Goal: Task Accomplishment & Management: Manage account settings

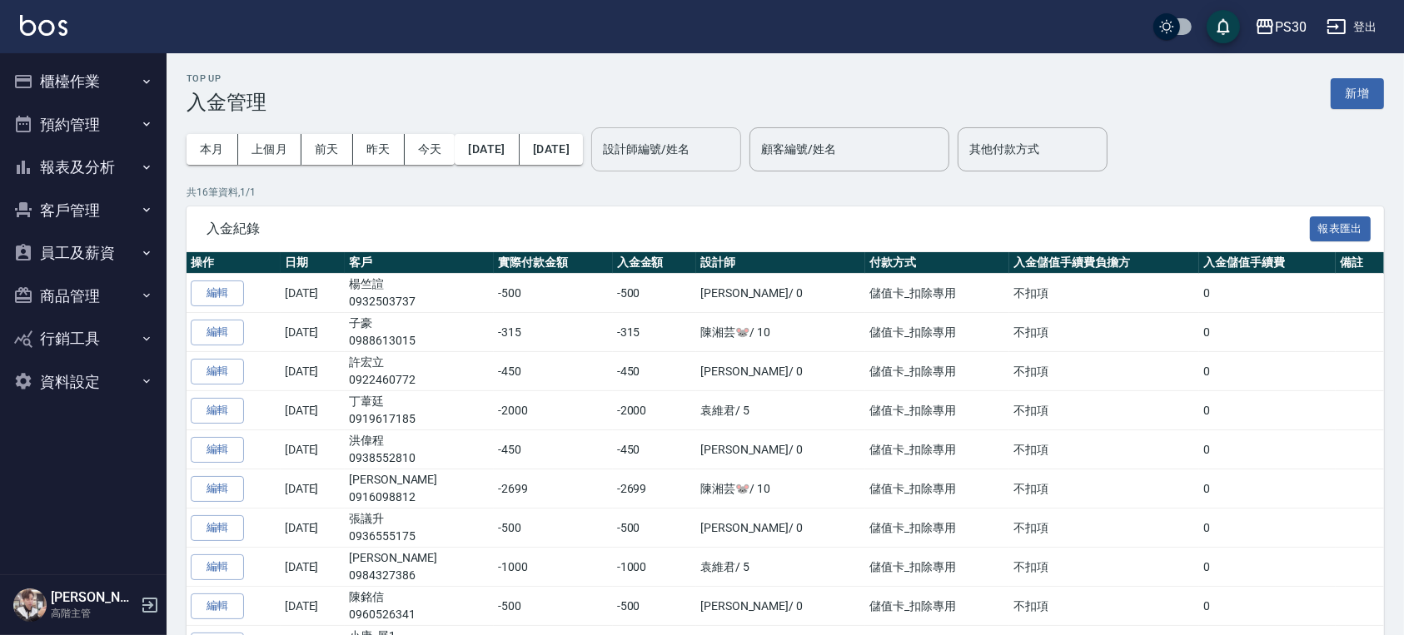
click at [706, 152] on input "設計師編號/姓名" at bounding box center [666, 149] width 135 height 29
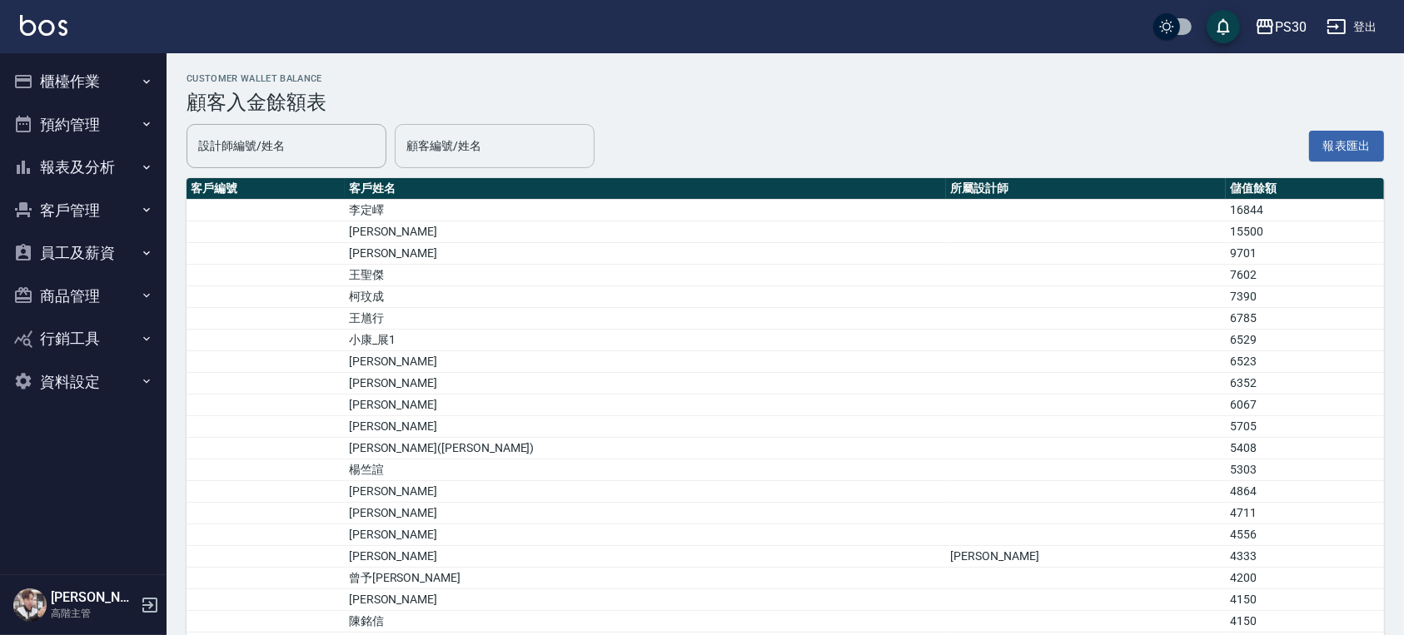
click at [486, 149] on input "顧客編號/姓名" at bounding box center [494, 146] width 185 height 29
type input "邱"
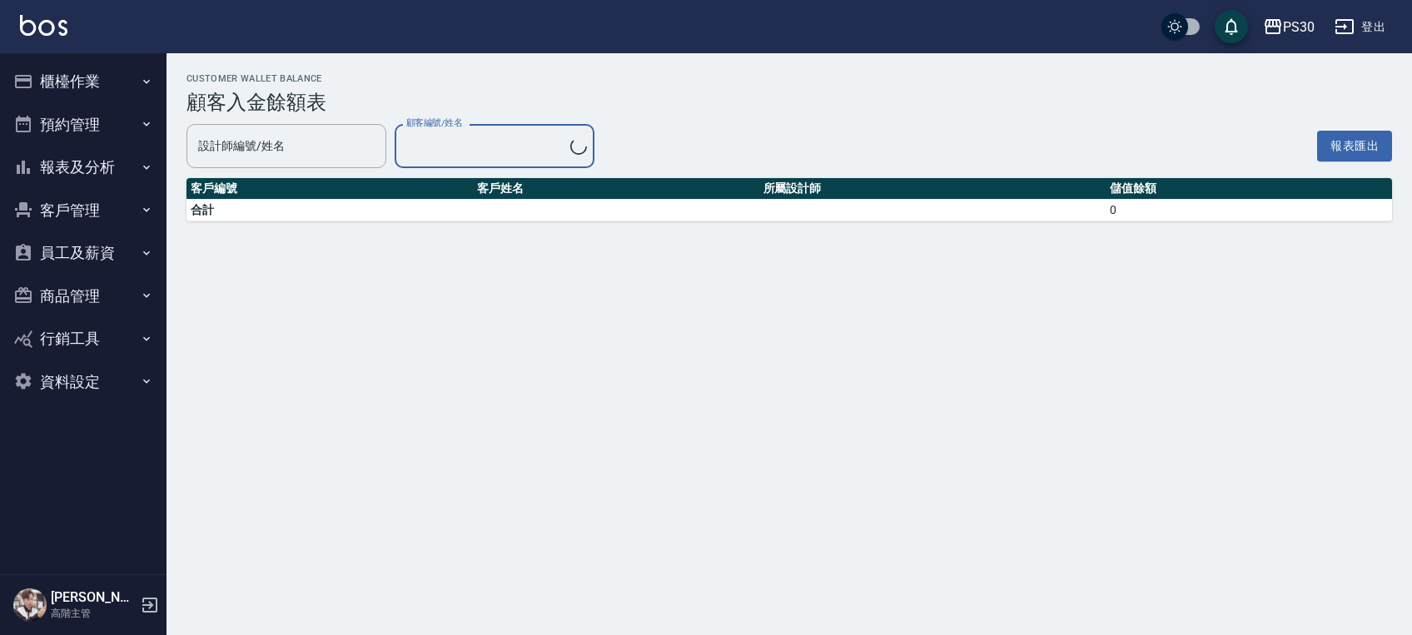
type input "邱岷浩/0909535236"
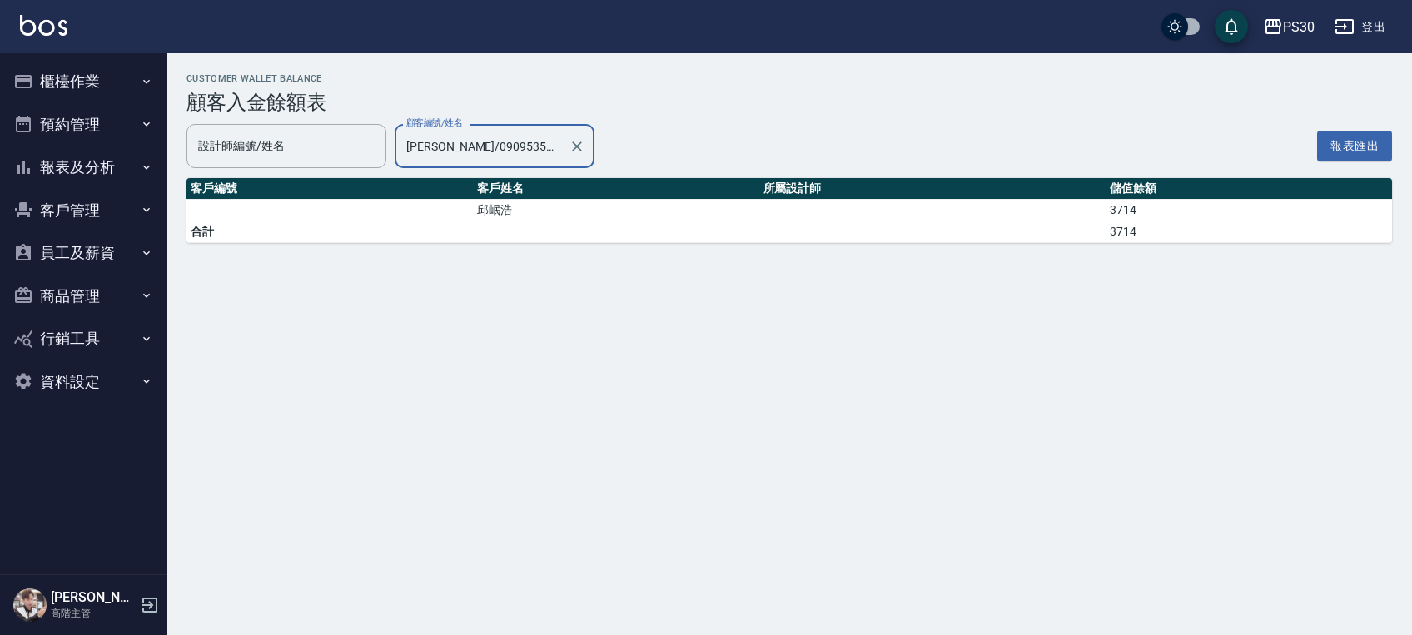
click at [1046, 213] on td "a dense table" at bounding box center [932, 211] width 347 height 22
click at [1119, 213] on td "3714" at bounding box center [1249, 211] width 286 height 22
click at [106, 174] on button "報表及分析" at bounding box center [83, 167] width 153 height 43
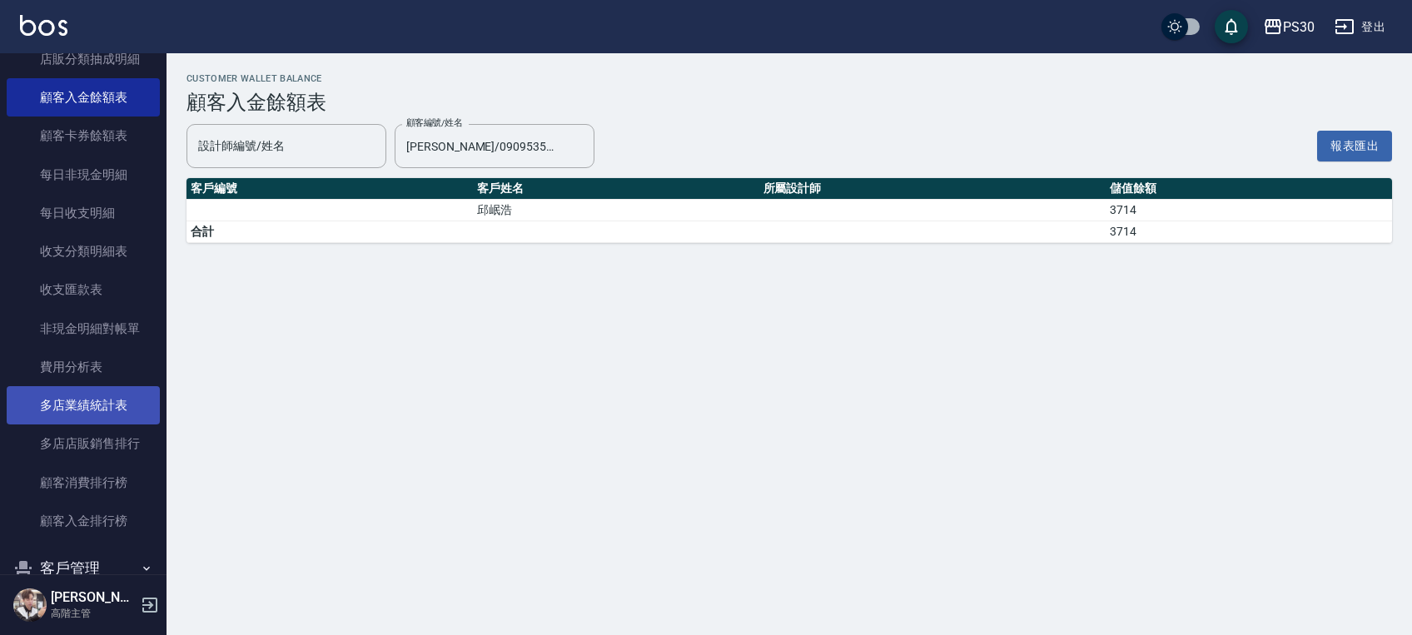
scroll to position [1479, 0]
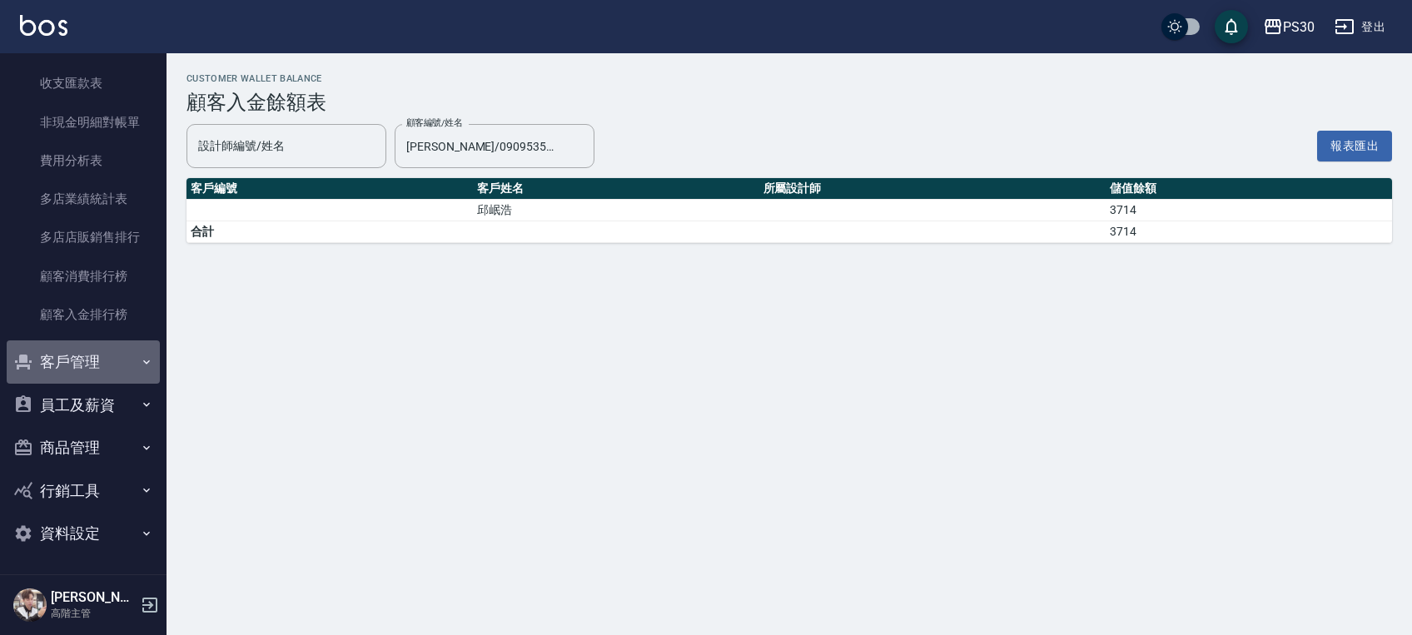
click at [94, 371] on button "客戶管理" at bounding box center [83, 362] width 153 height 43
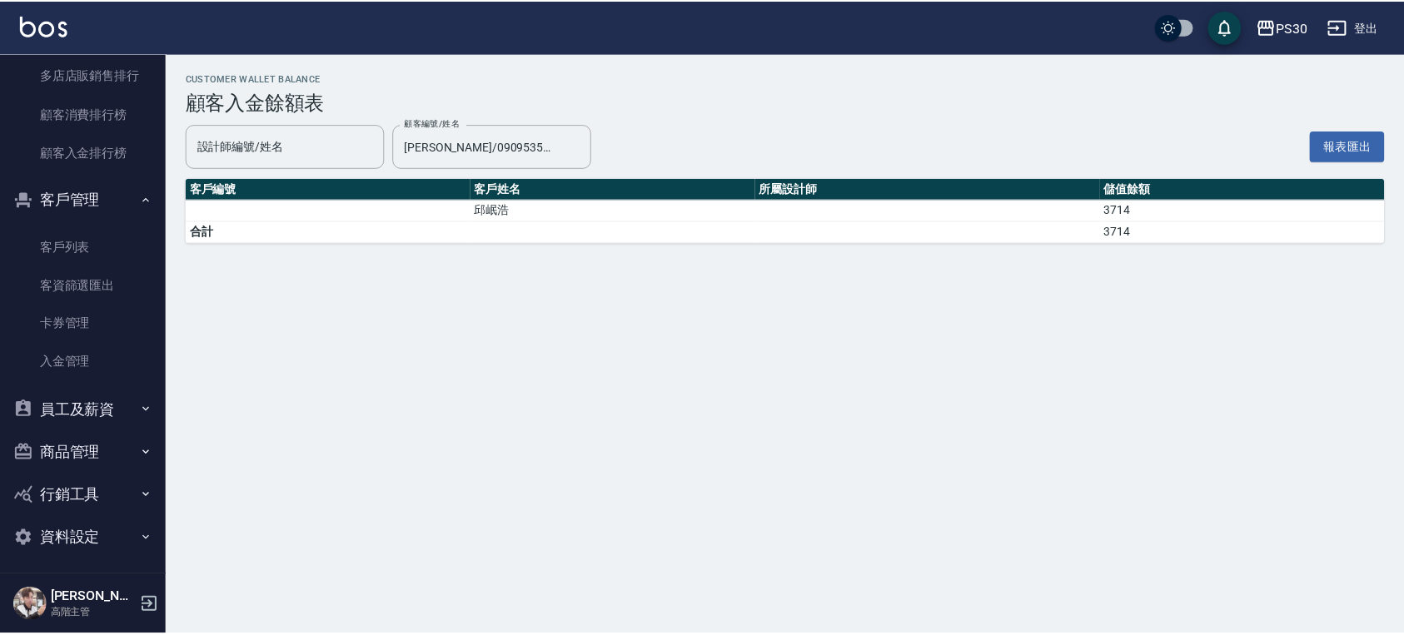
scroll to position [1646, 0]
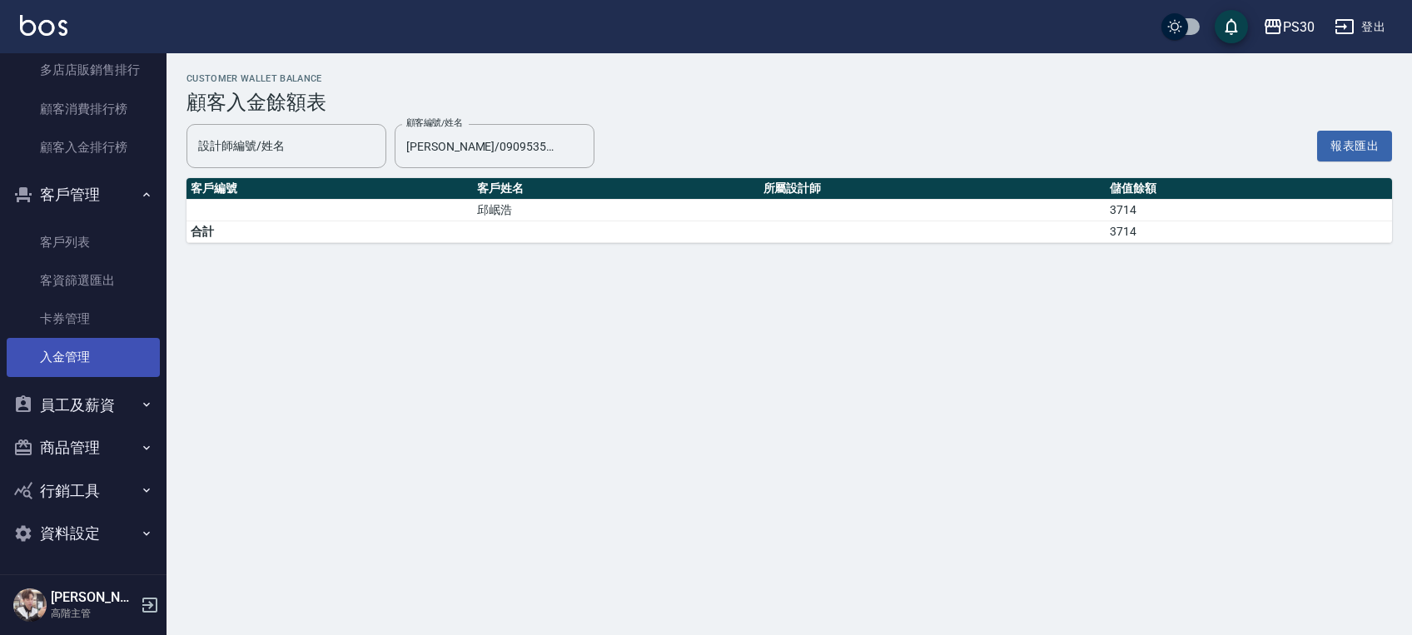
click at [98, 349] on link "入金管理" at bounding box center [83, 357] width 153 height 38
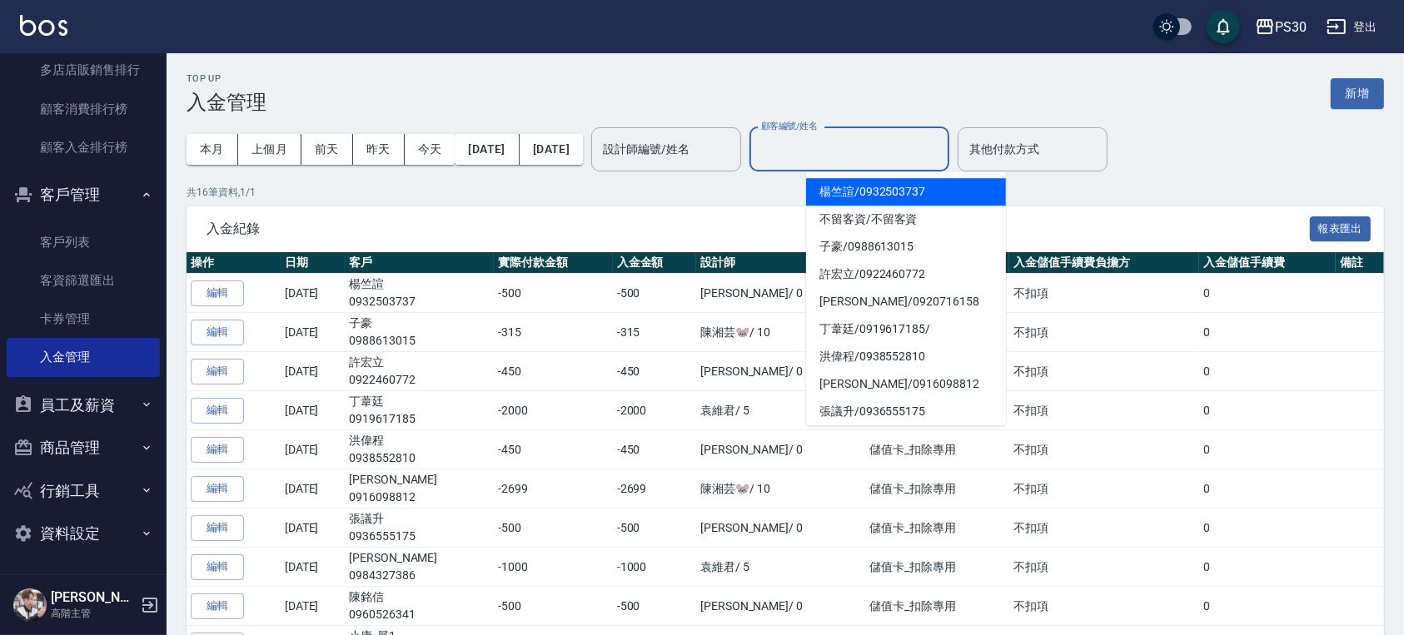
click at [911, 147] on input "顧客編號/姓名" at bounding box center [849, 149] width 185 height 29
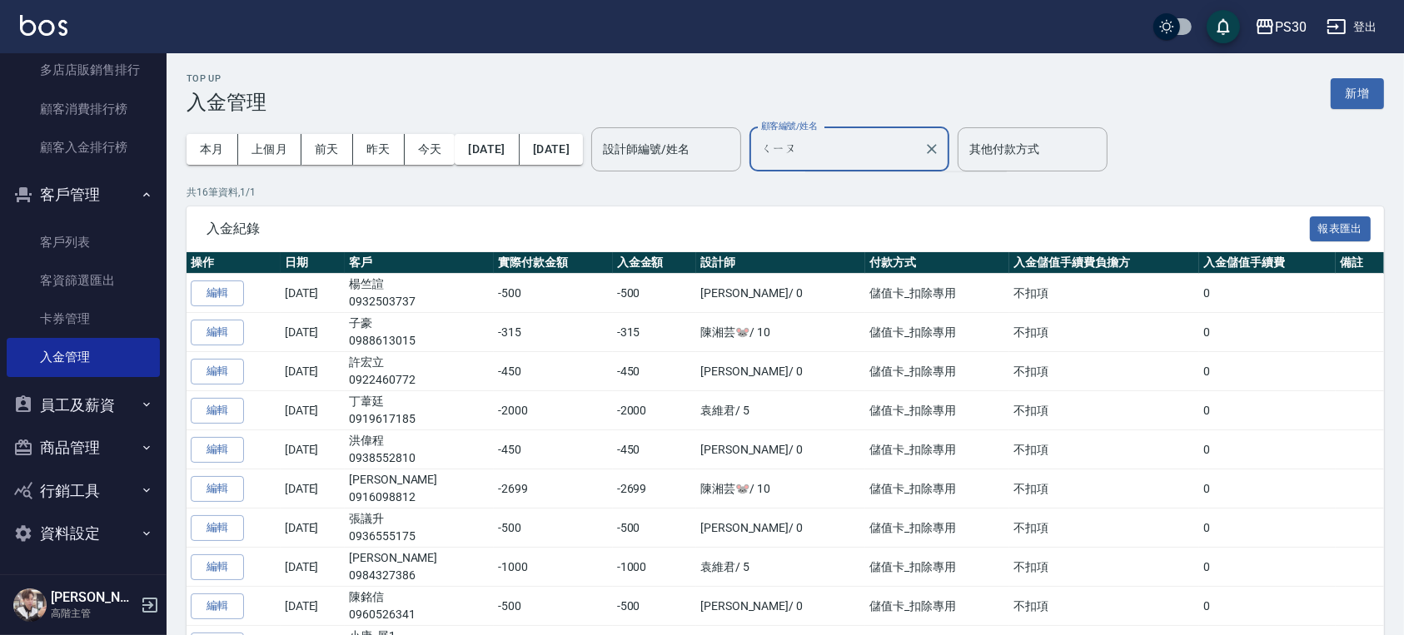
type input "邱"
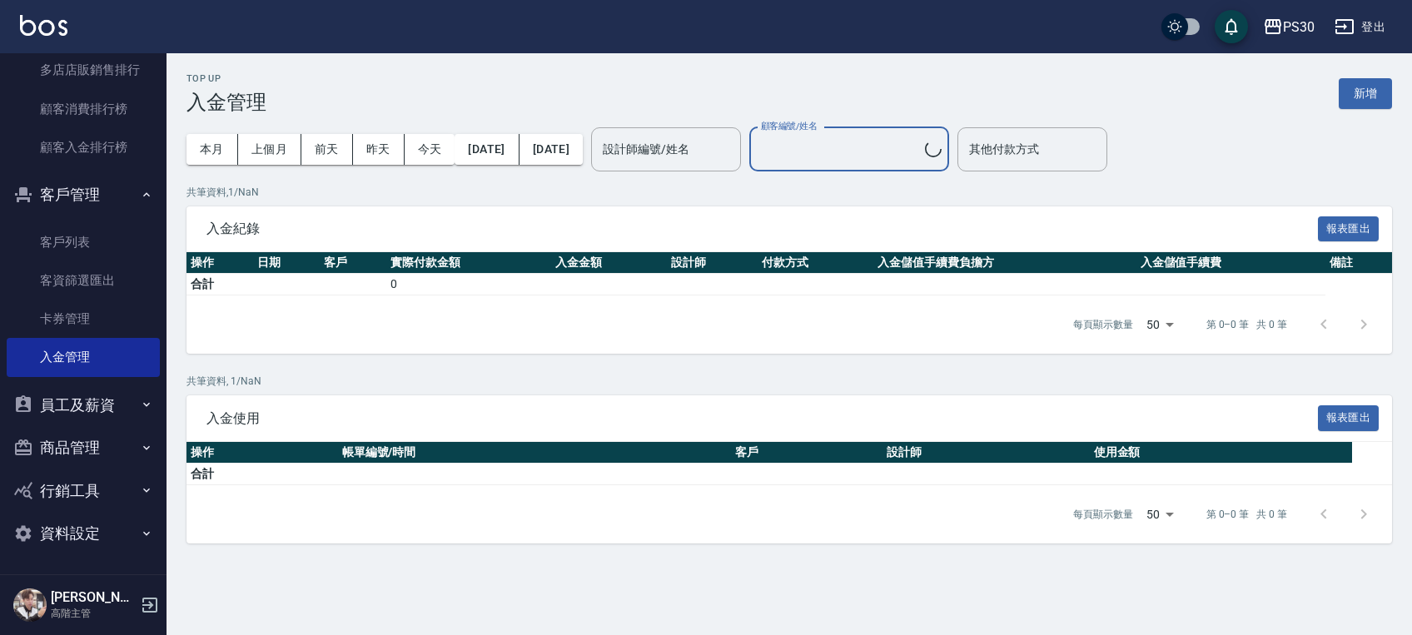
type input "邱岷浩/0909535236"
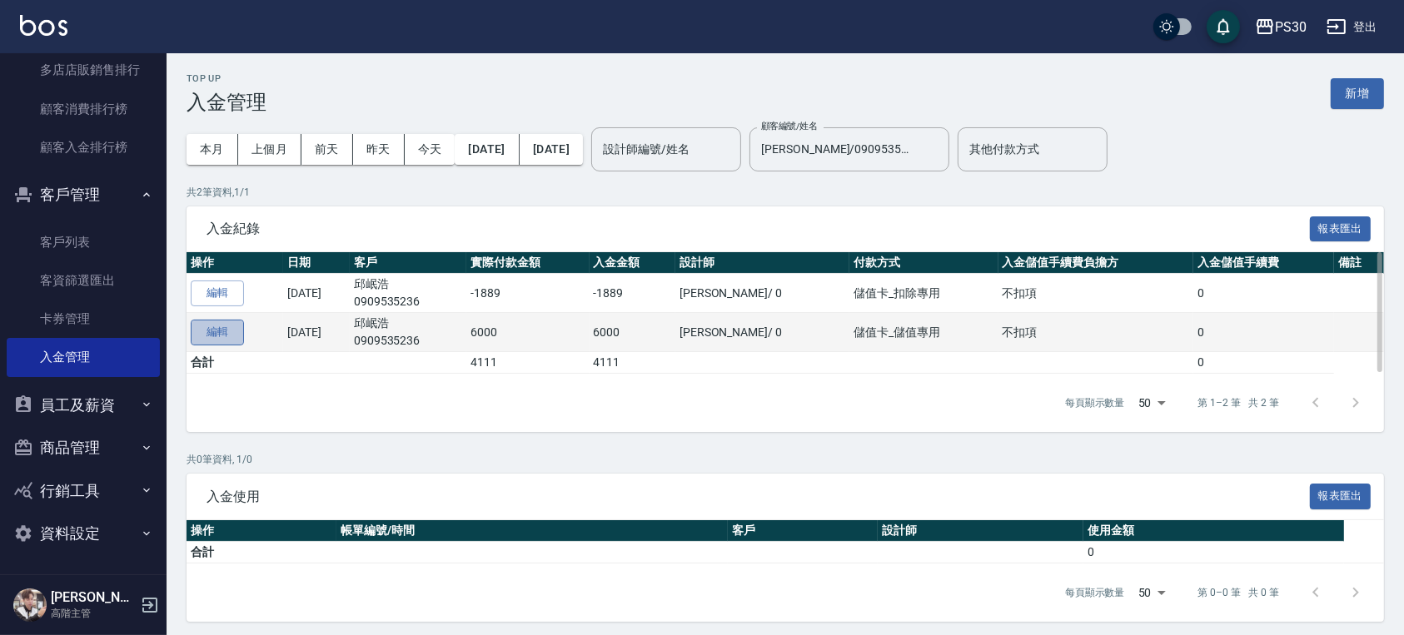
click at [218, 334] on button "編輯" at bounding box center [217, 333] width 53 height 26
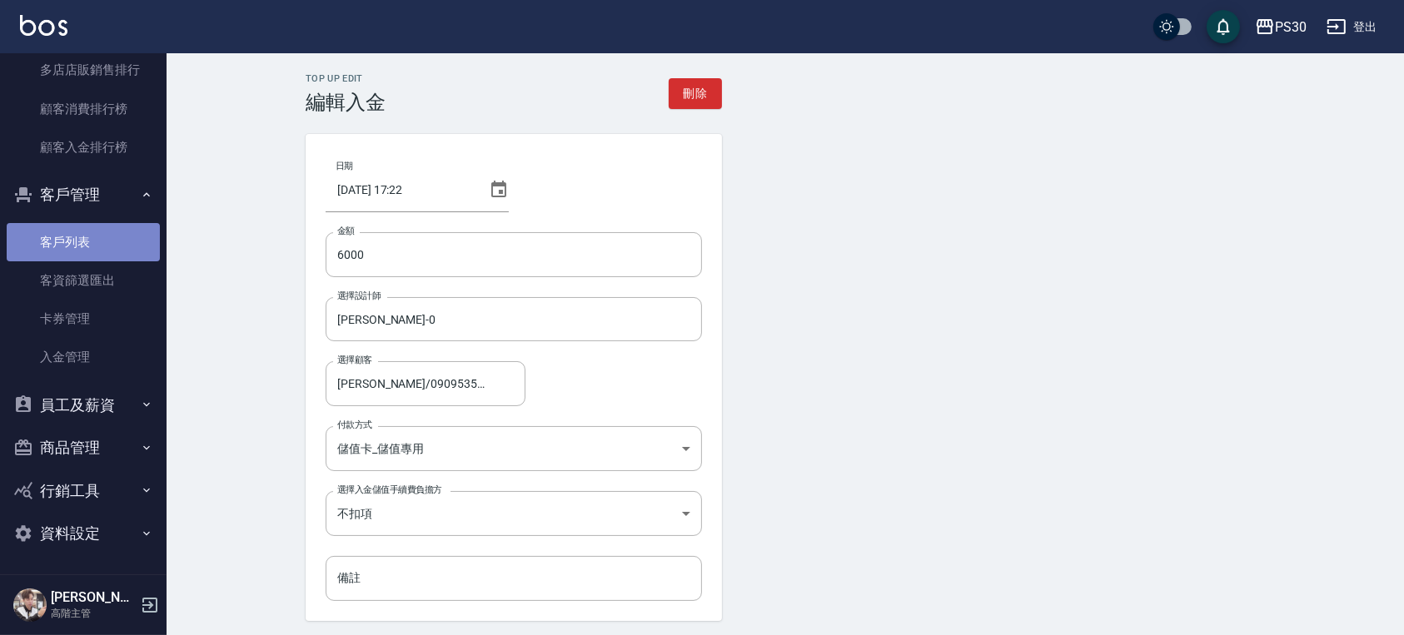
click at [105, 250] on link "客戶列表" at bounding box center [83, 242] width 153 height 38
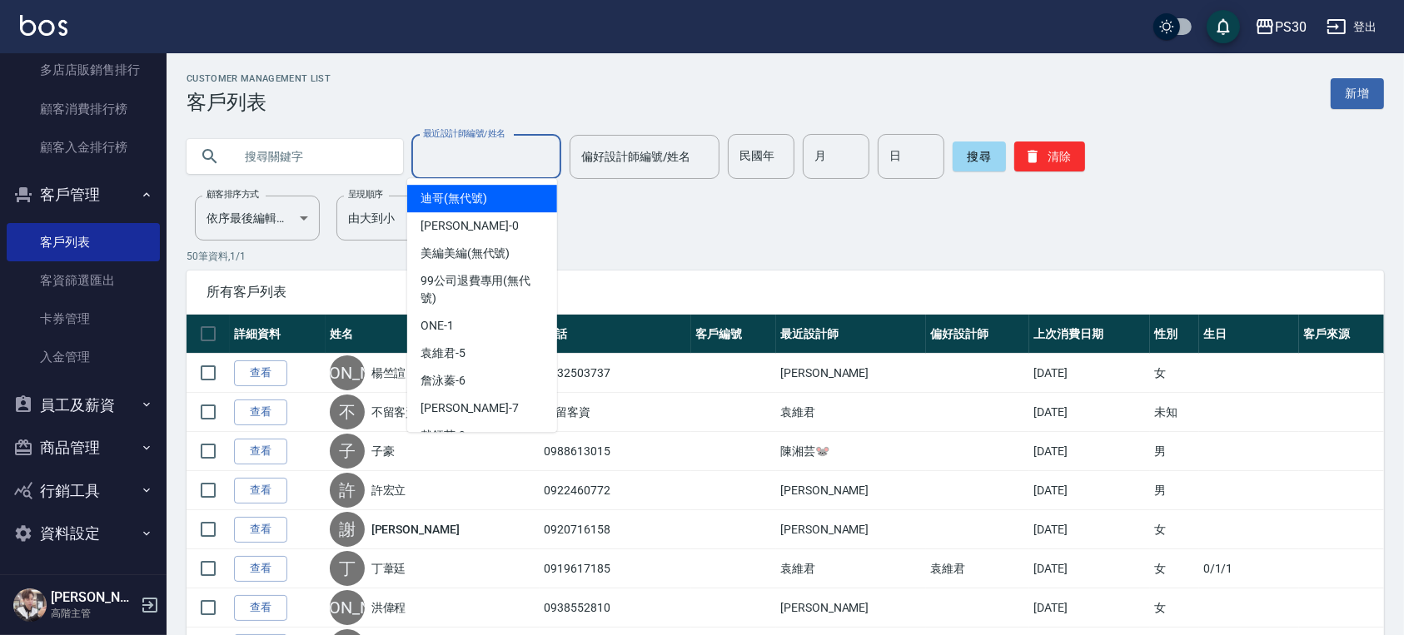
click at [472, 147] on input "最近設計師編號/姓名" at bounding box center [486, 156] width 135 height 29
click at [333, 150] on input "text" at bounding box center [311, 156] width 157 height 45
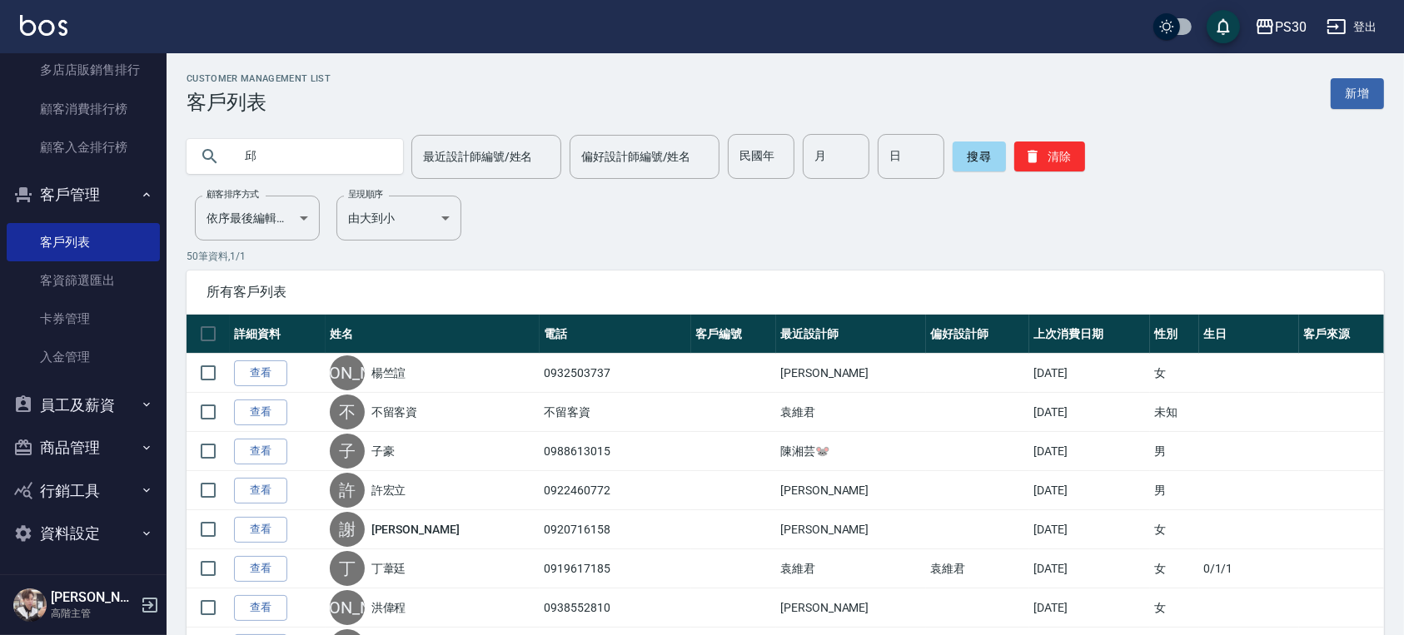
type input "邱"
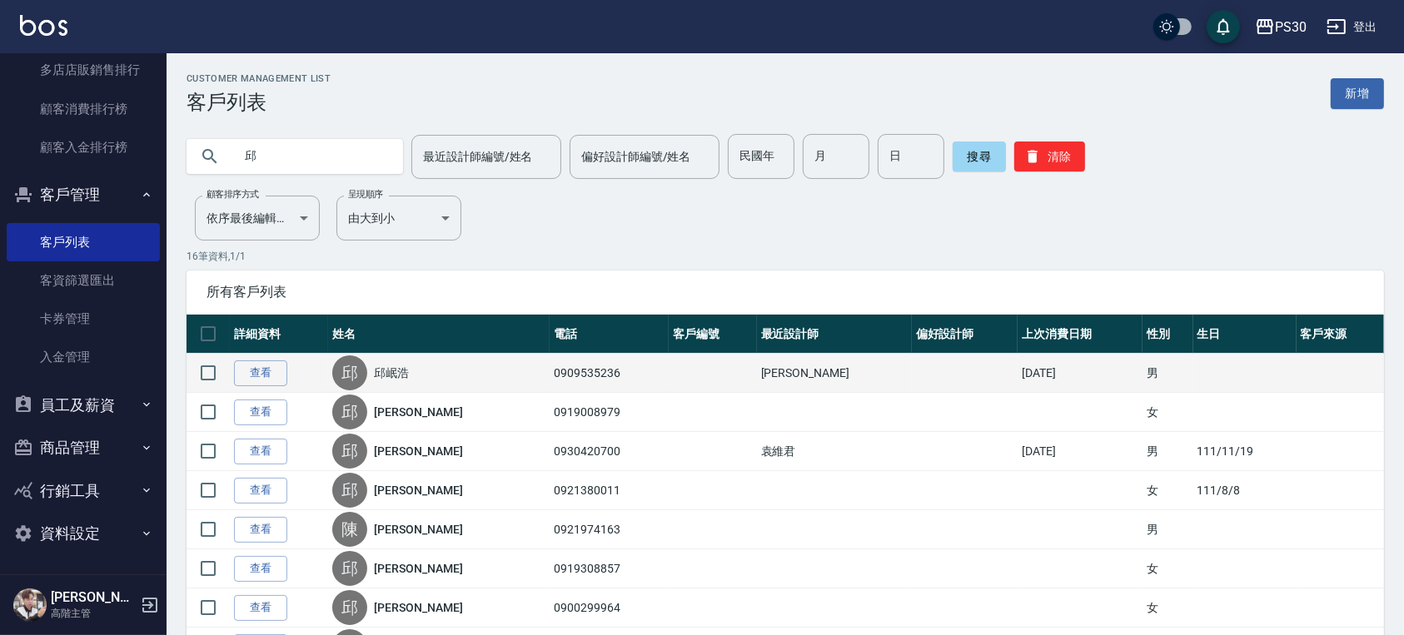
click at [260, 354] on td "查看" at bounding box center [279, 373] width 98 height 39
click at [253, 383] on link "查看" at bounding box center [260, 373] width 53 height 26
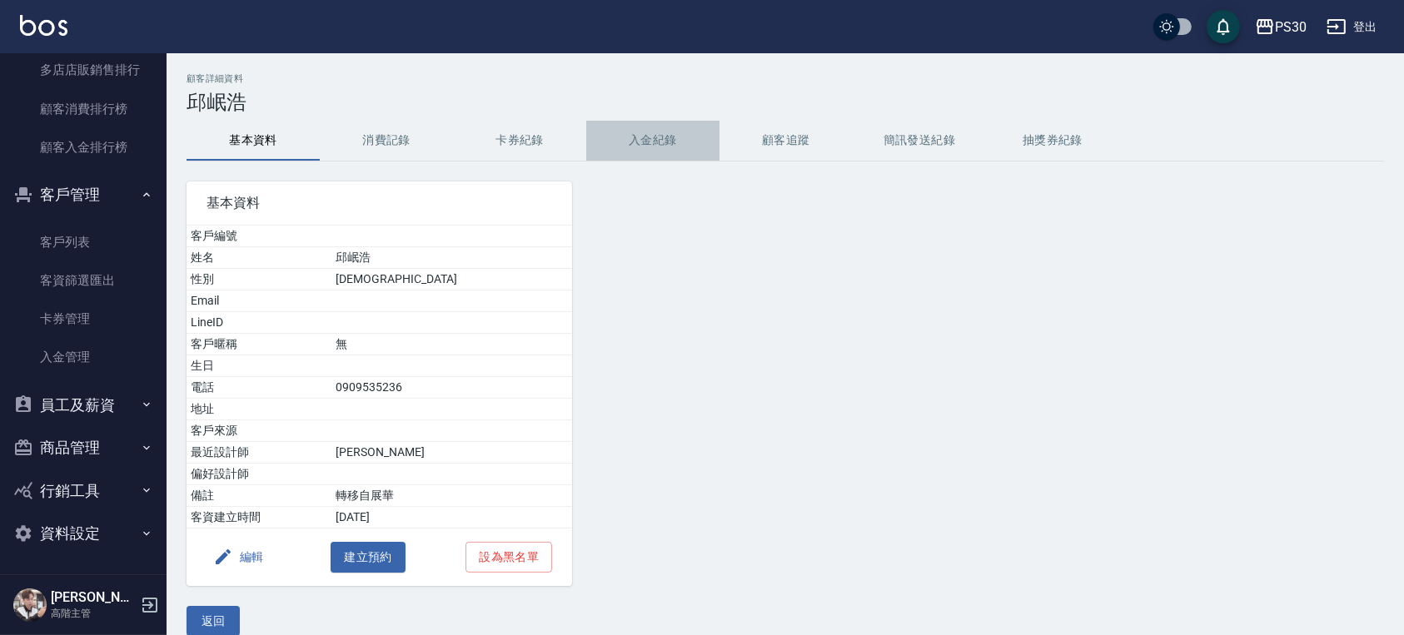
click at [637, 144] on button "入金紀錄" at bounding box center [652, 141] width 133 height 40
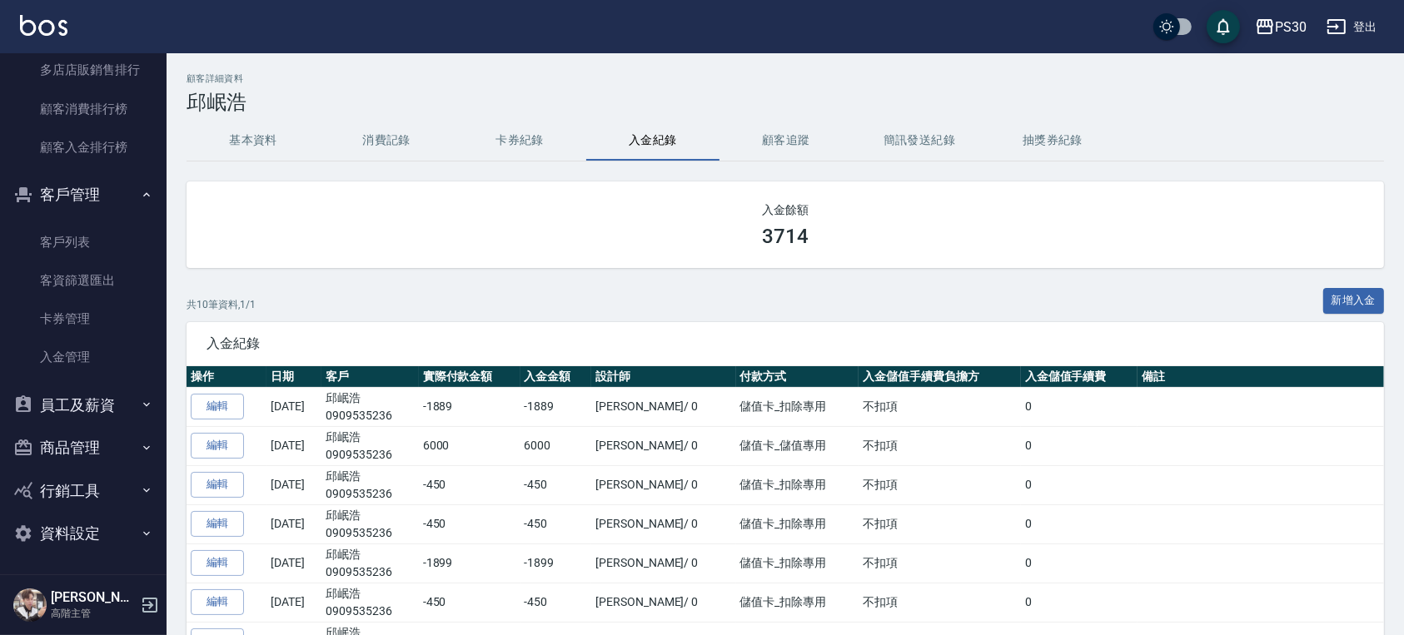
scroll to position [111, 0]
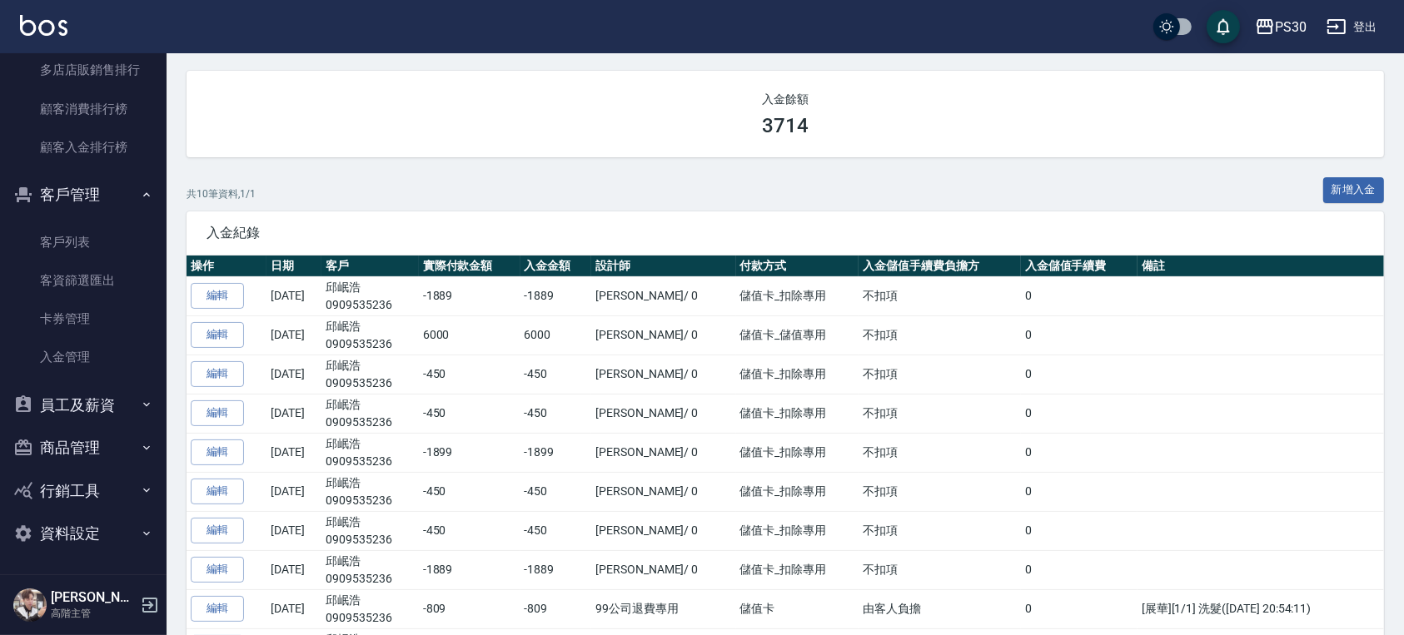
click at [216, 373] on link "編輯" at bounding box center [217, 374] width 53 height 26
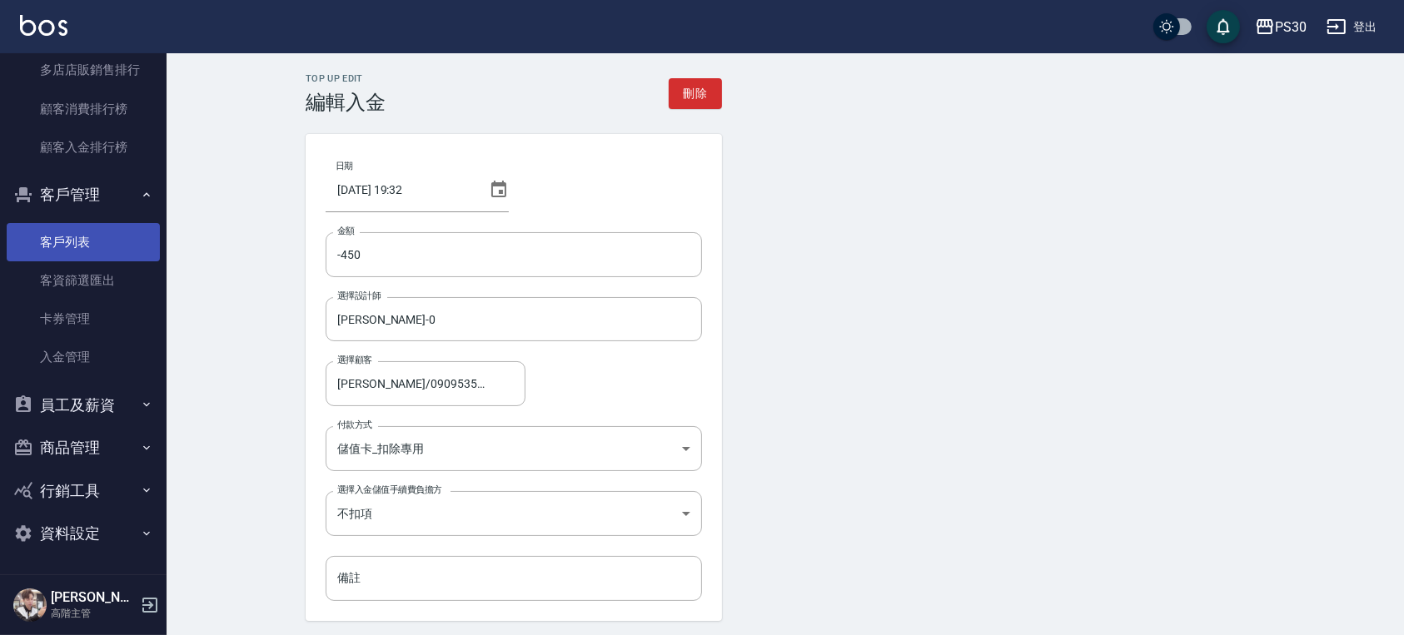
click at [102, 249] on link "客戶列表" at bounding box center [83, 242] width 153 height 38
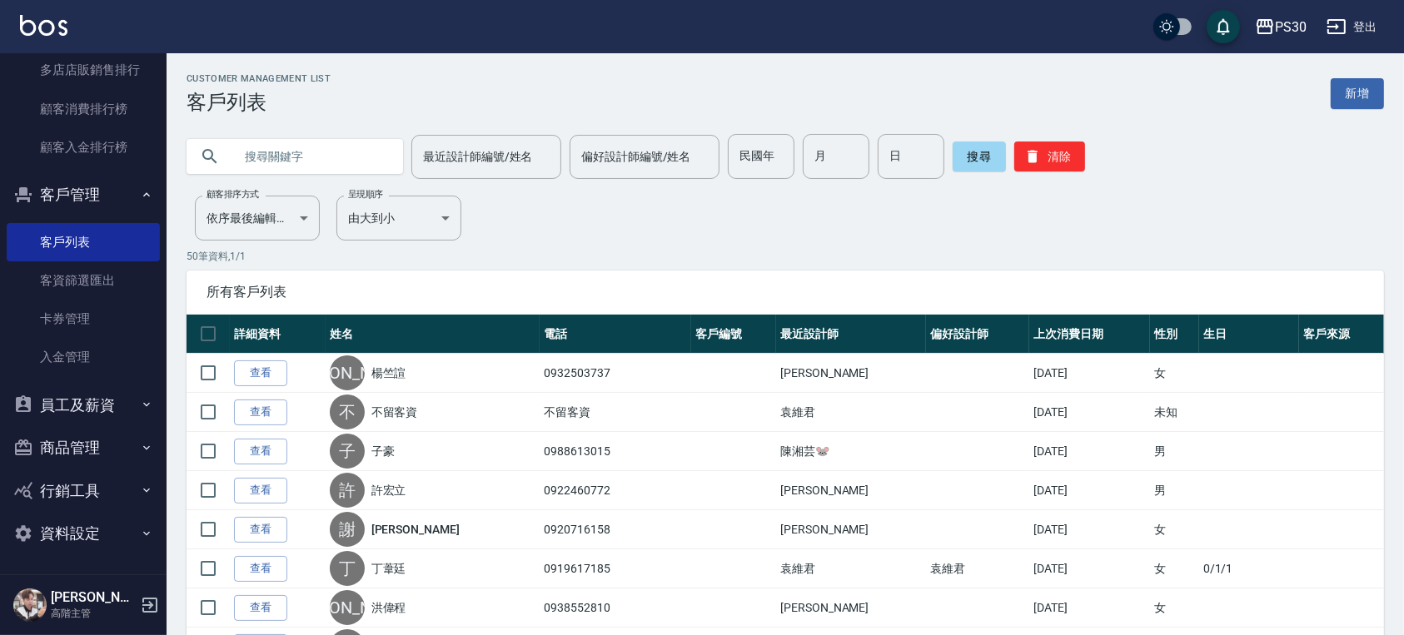
click at [321, 162] on input "text" at bounding box center [311, 156] width 157 height 45
type input "ㄕ"
type input "邱"
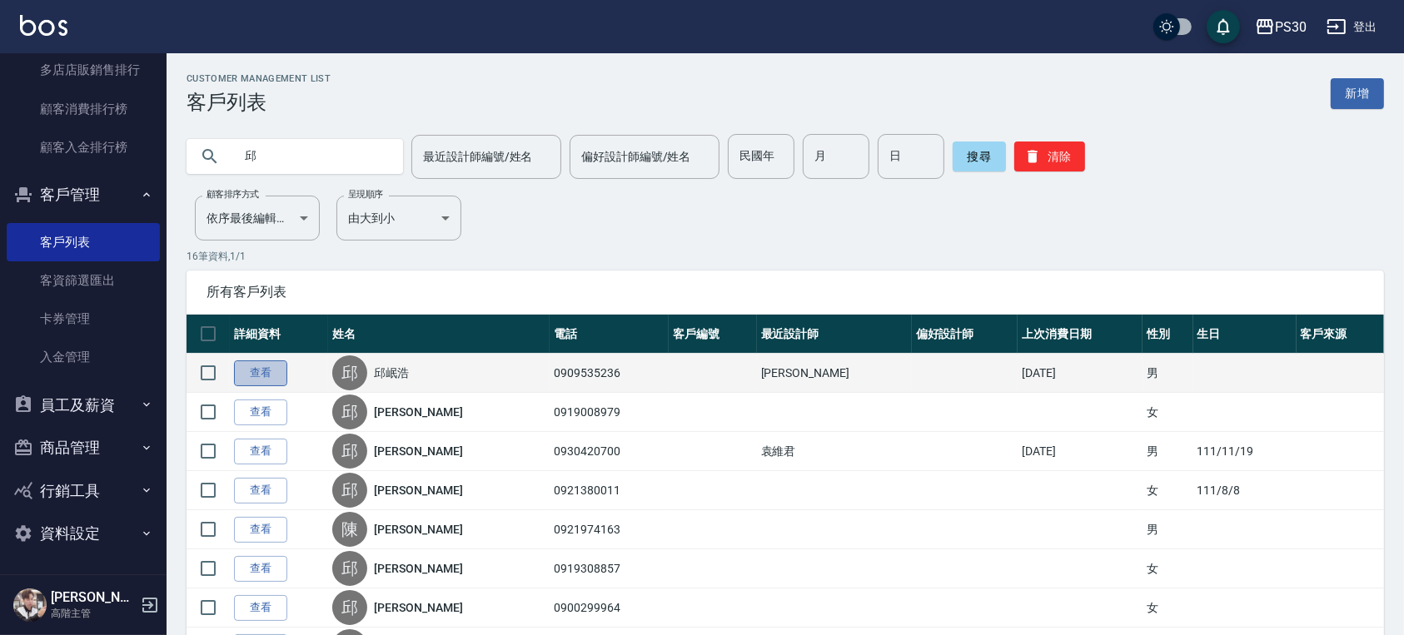
click at [244, 362] on link "查看" at bounding box center [260, 373] width 53 height 26
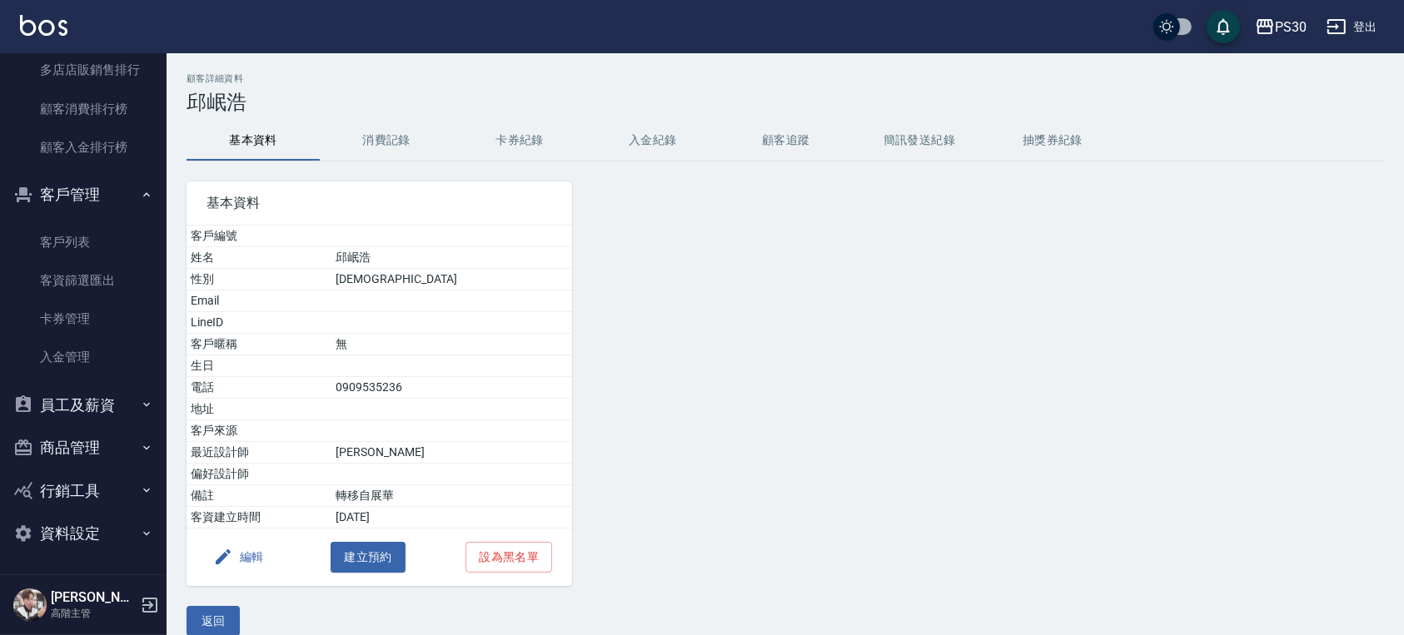
click at [630, 145] on button "入金紀錄" at bounding box center [652, 141] width 133 height 40
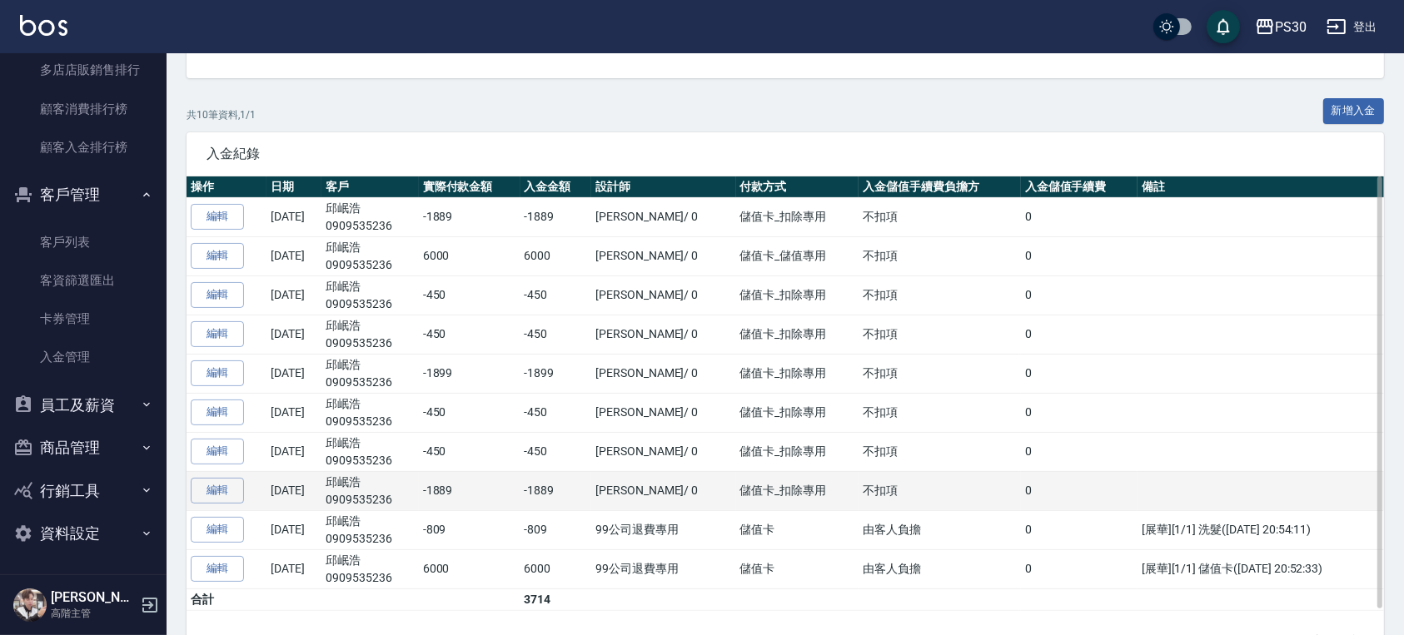
scroll to position [221, 0]
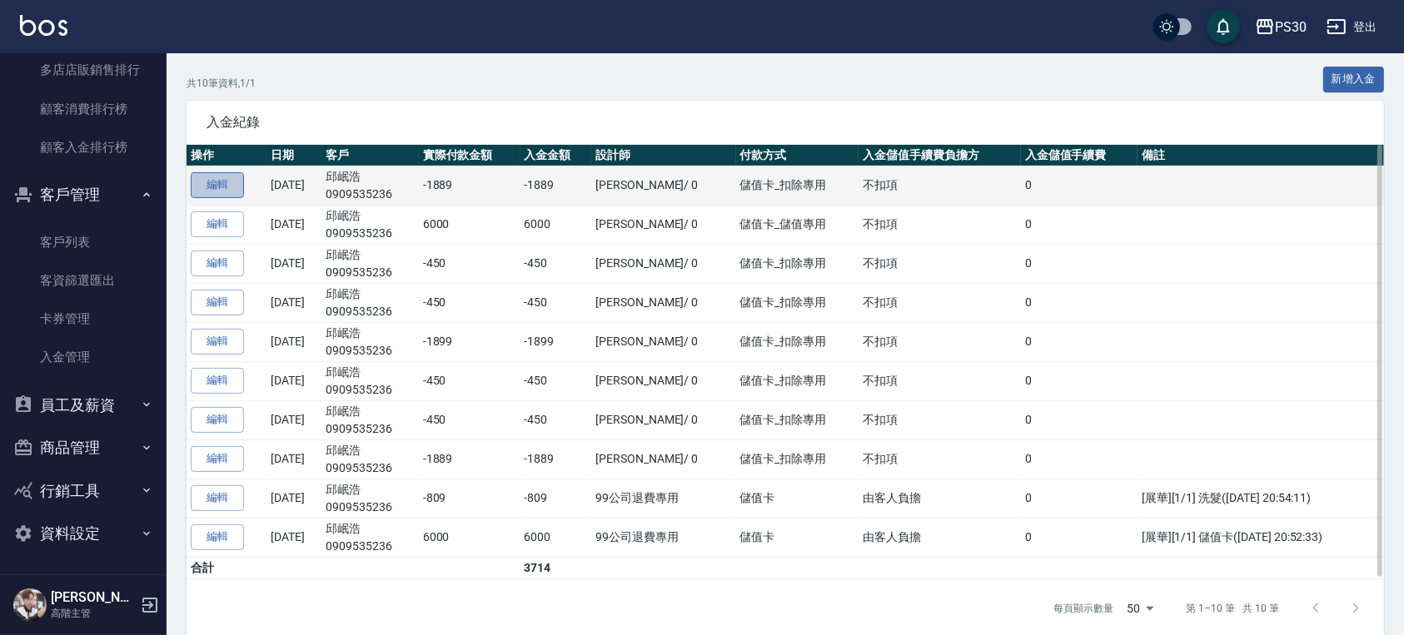
click at [227, 186] on link "編輯" at bounding box center [217, 185] width 53 height 26
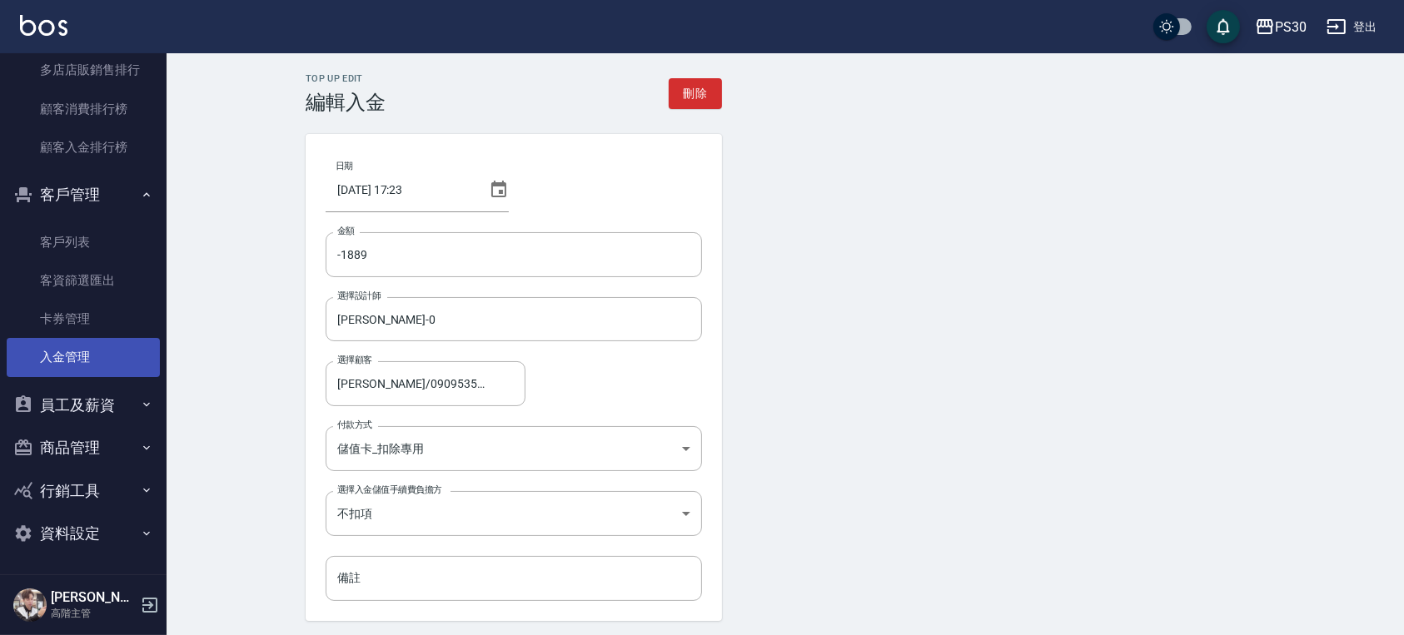
click at [97, 356] on link "入金管理" at bounding box center [83, 357] width 153 height 38
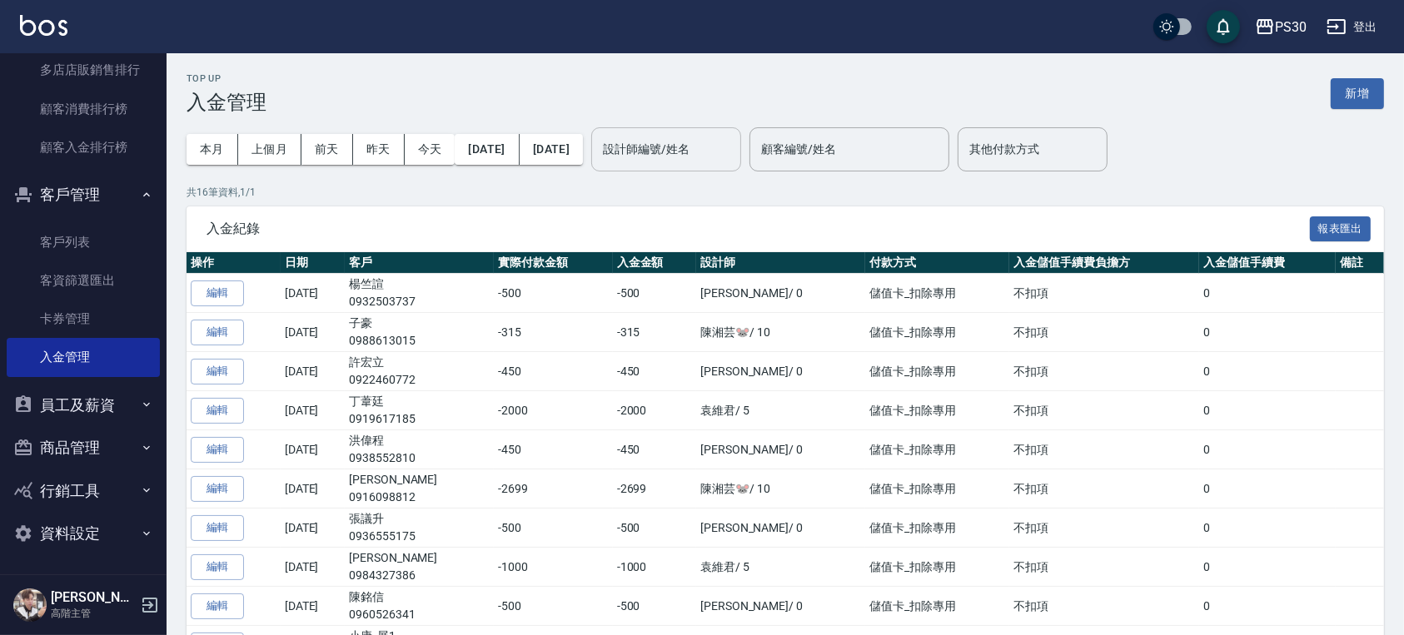
click at [652, 143] on div "設計師編號/姓名" at bounding box center [666, 149] width 150 height 44
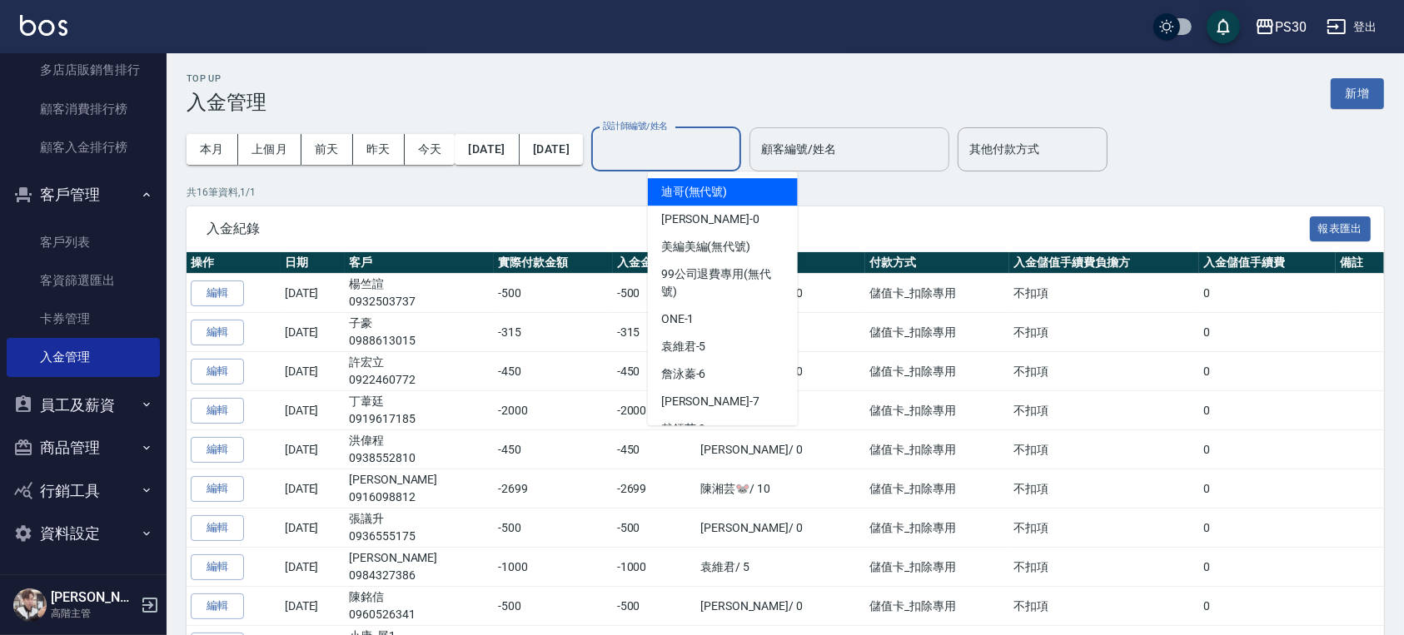
click at [866, 140] on input "顧客編號/姓名" at bounding box center [849, 149] width 185 height 29
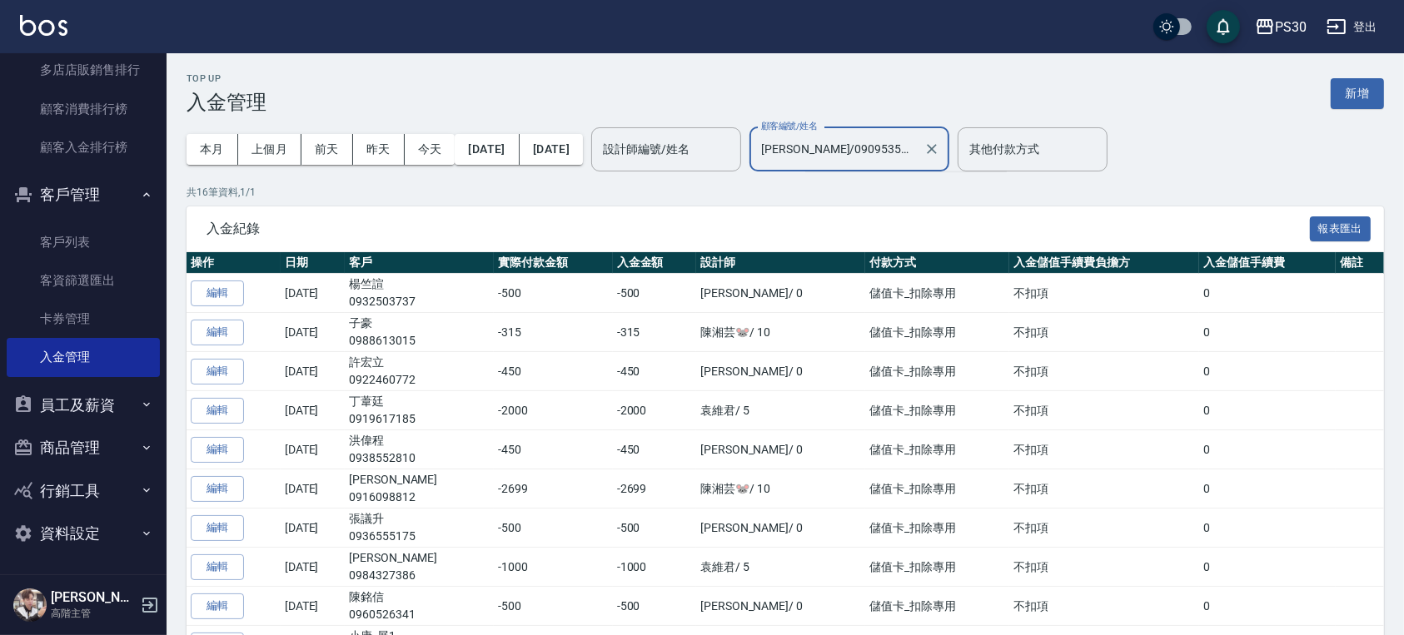
type input "邱岷浩/0909535236"
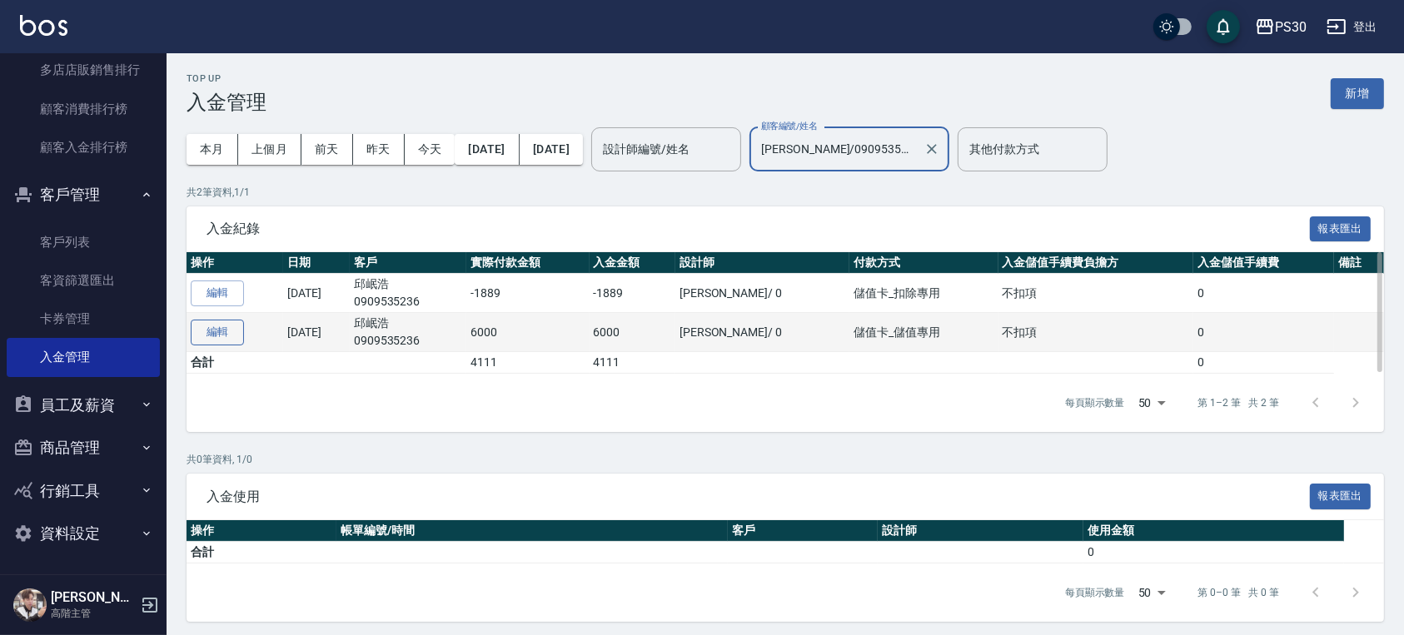
click at [226, 326] on button "編輯" at bounding box center [217, 333] width 53 height 26
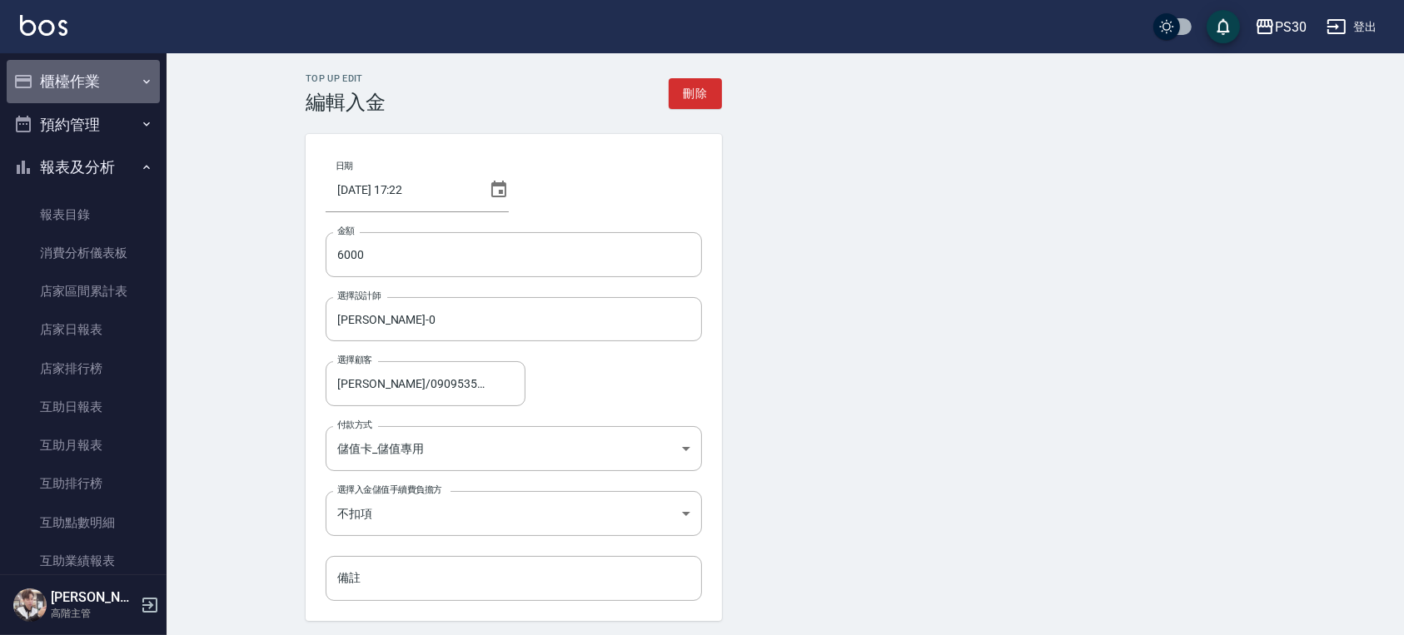
click at [114, 87] on button "櫃檯作業" at bounding box center [83, 81] width 153 height 43
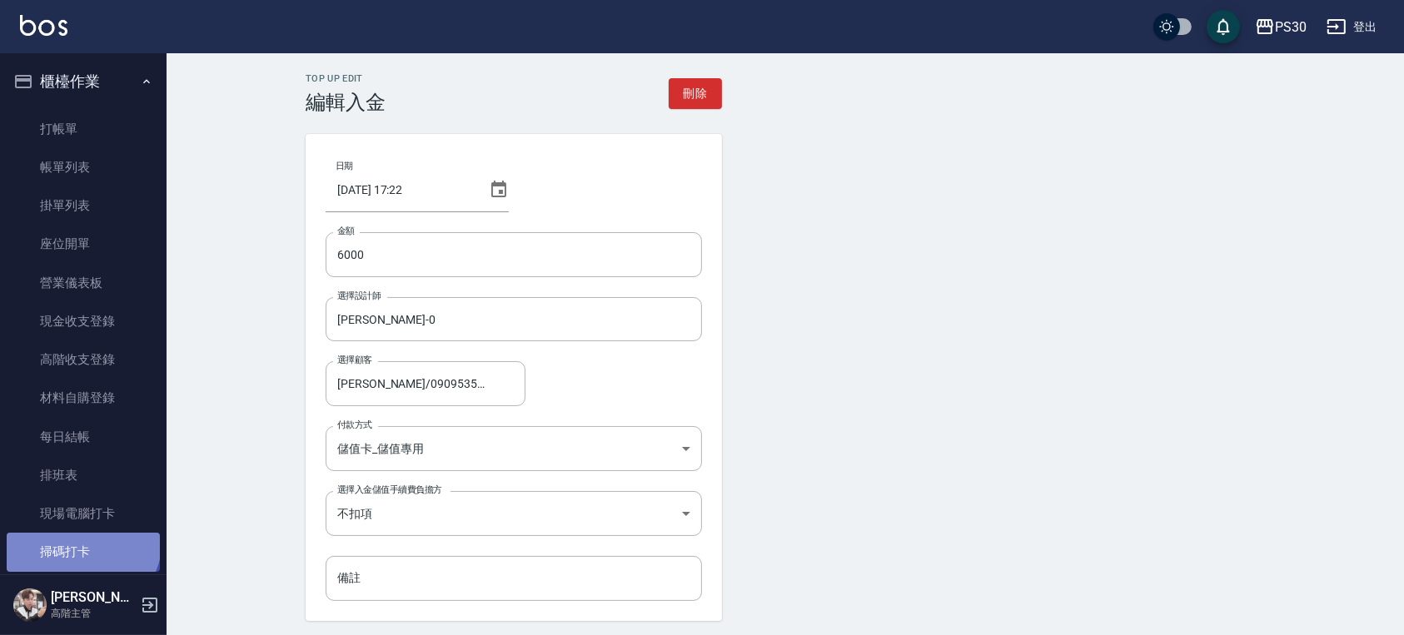
click at [81, 539] on link "掃碼打卡" at bounding box center [83, 552] width 153 height 38
